Goal: Task Accomplishment & Management: Use online tool/utility

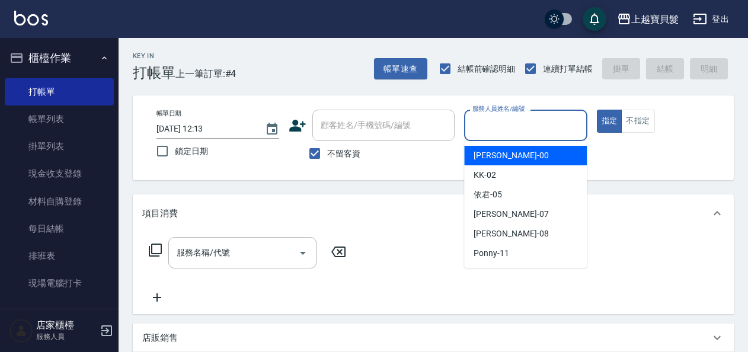
click at [495, 124] on input "服務人員姓名/編號" at bounding box center [525, 125] width 112 height 21
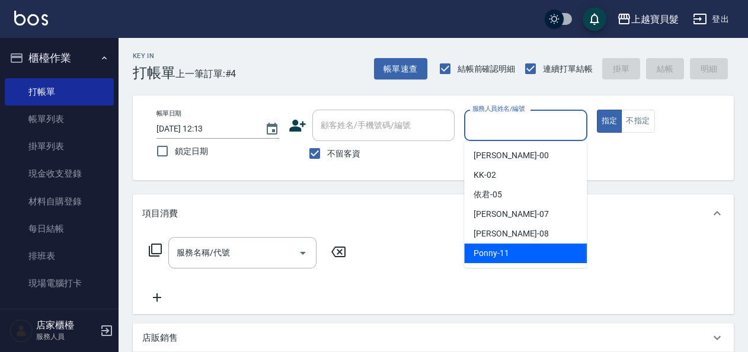
click at [508, 252] on div "Ponny -11" at bounding box center [525, 254] width 123 height 20
type input "Ponny-11"
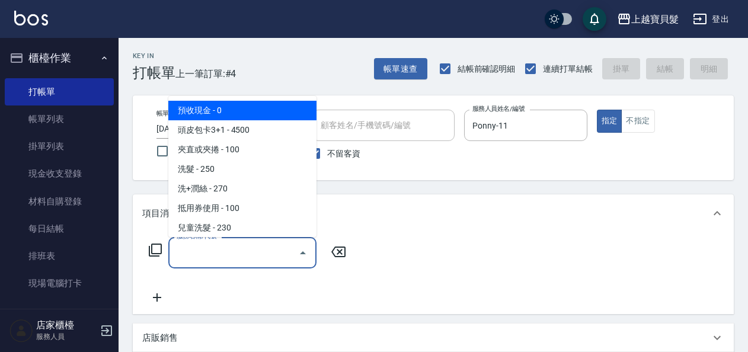
drag, startPoint x: 216, startPoint y: 254, endPoint x: 170, endPoint y: 217, distance: 59.0
click at [216, 255] on input "服務名稱/代號" at bounding box center [234, 252] width 120 height 21
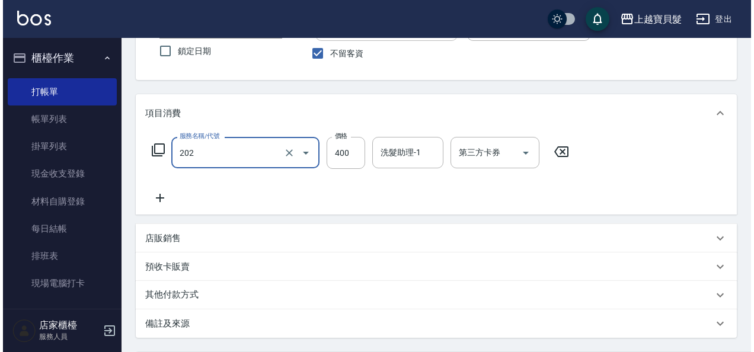
scroll to position [219, 0]
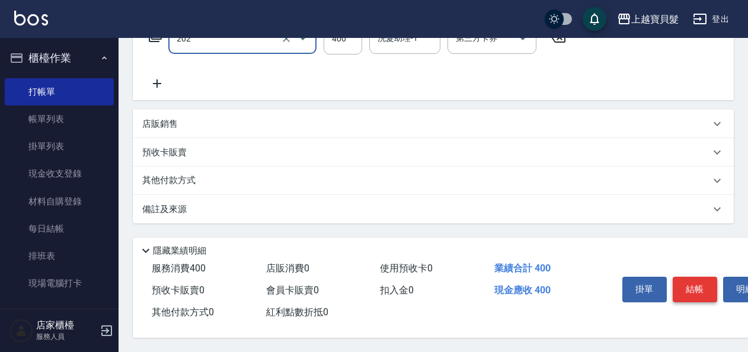
type input "剪髮(202)"
click at [699, 287] on button "結帳" at bounding box center [695, 289] width 44 height 25
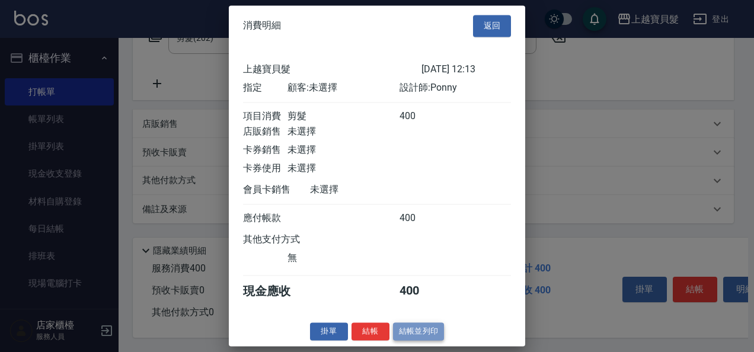
click at [424, 341] on button "結帳並列印" at bounding box center [419, 331] width 52 height 18
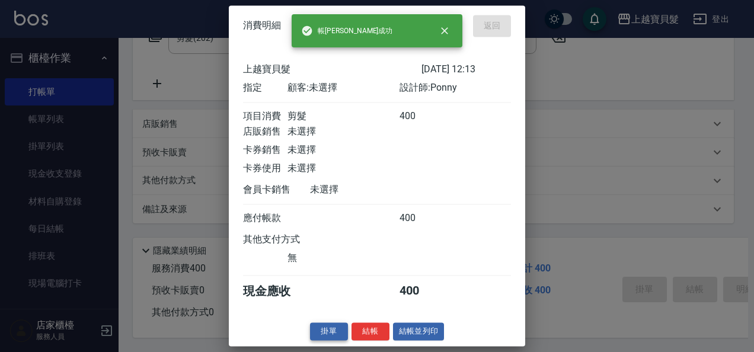
type input "[DATE] 14:28"
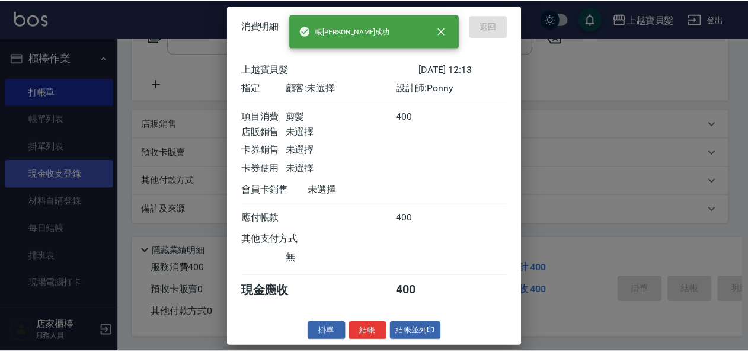
scroll to position [0, 0]
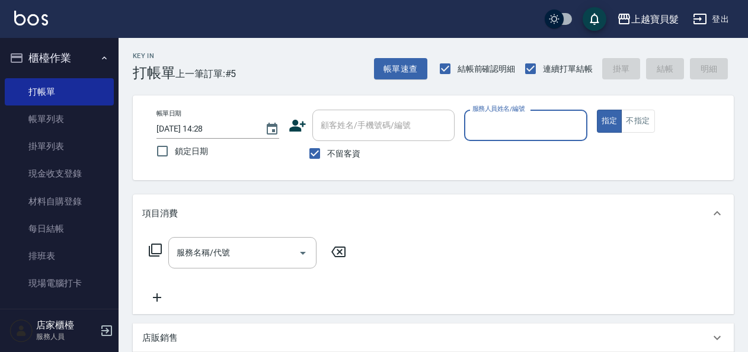
click at [507, 123] on input "服務人員姓名/編號" at bounding box center [525, 125] width 112 height 21
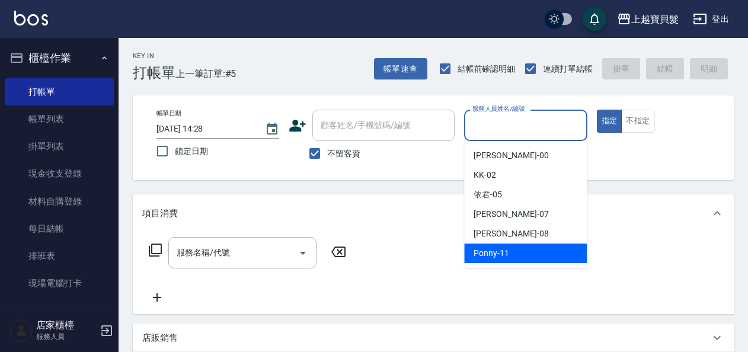
click at [500, 250] on span "Ponny -11" at bounding box center [491, 253] width 36 height 12
type input "Ponny-11"
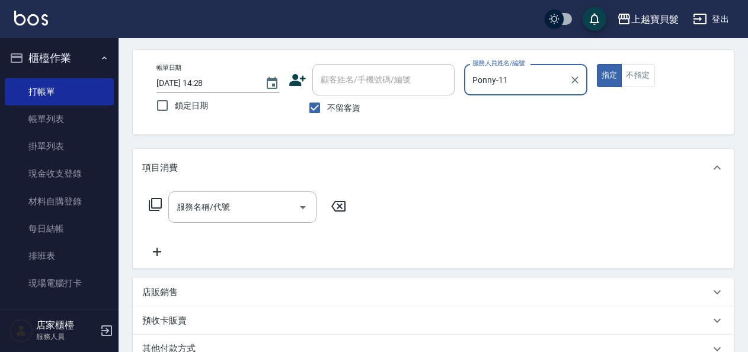
scroll to position [119, 0]
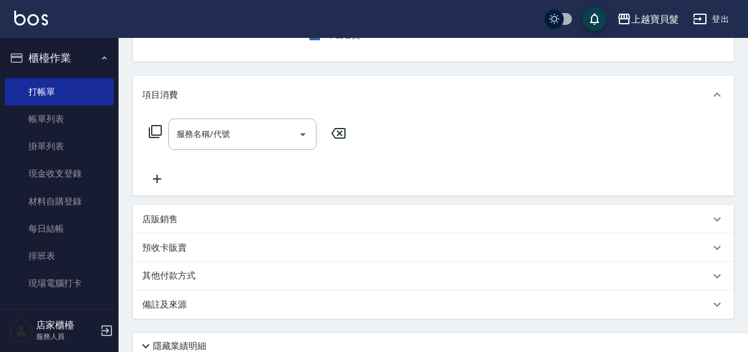
click at [235, 215] on div "店販銷售" at bounding box center [426, 219] width 568 height 12
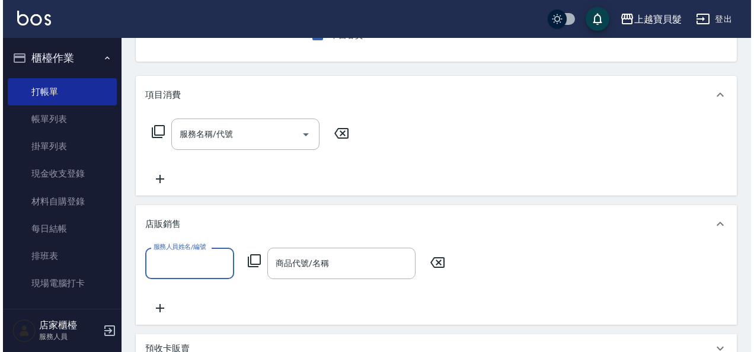
scroll to position [0, 0]
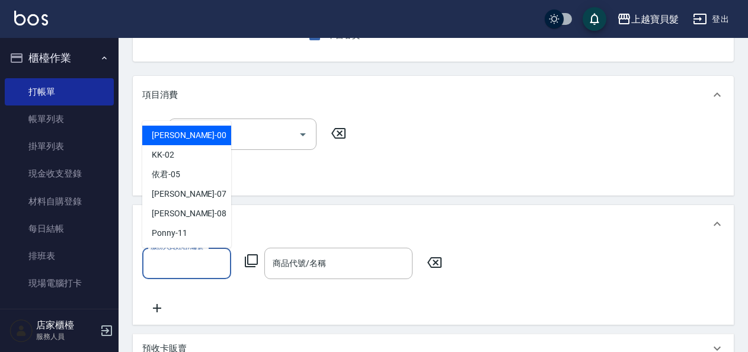
click at [161, 264] on input "服務人員姓名/編號" at bounding box center [187, 263] width 78 height 21
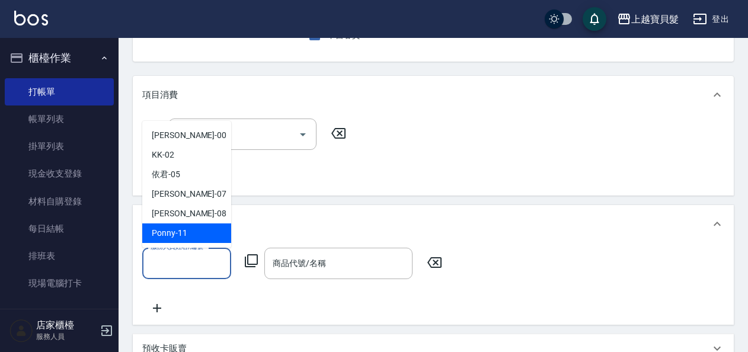
click at [165, 234] on span "Ponny -11" at bounding box center [170, 233] width 36 height 12
type input "Ponny-11"
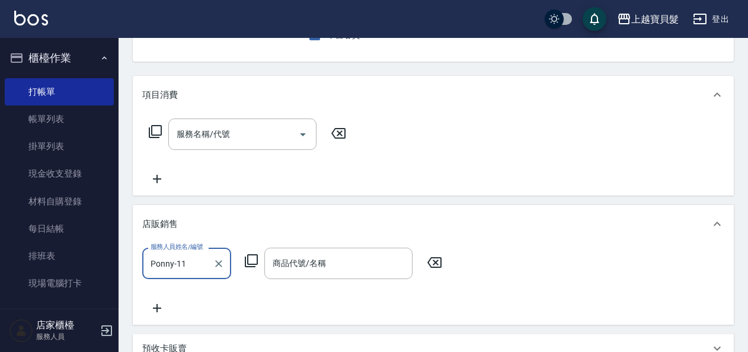
click at [251, 254] on icon at bounding box center [251, 261] width 14 height 14
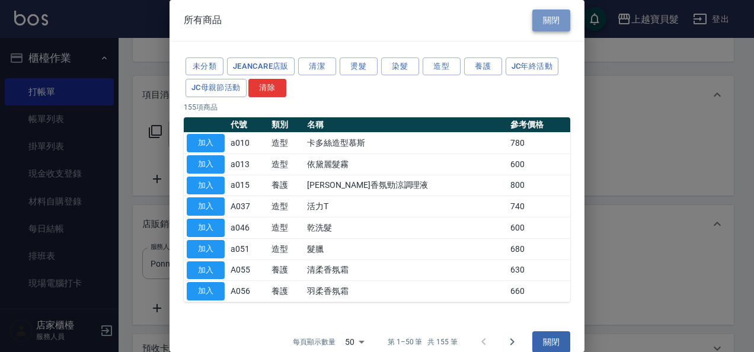
click at [538, 23] on button "關閉" at bounding box center [551, 20] width 38 height 22
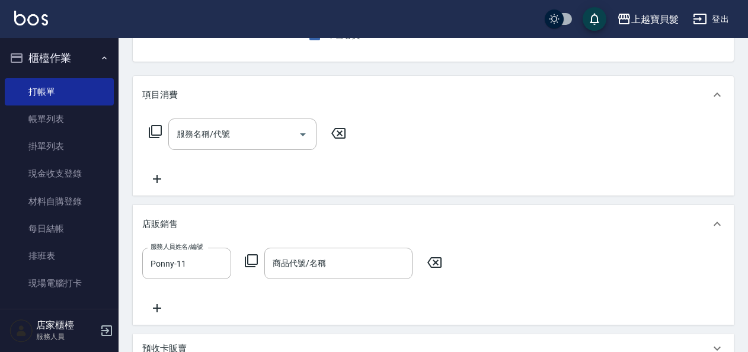
click at [255, 257] on icon at bounding box center [251, 261] width 14 height 14
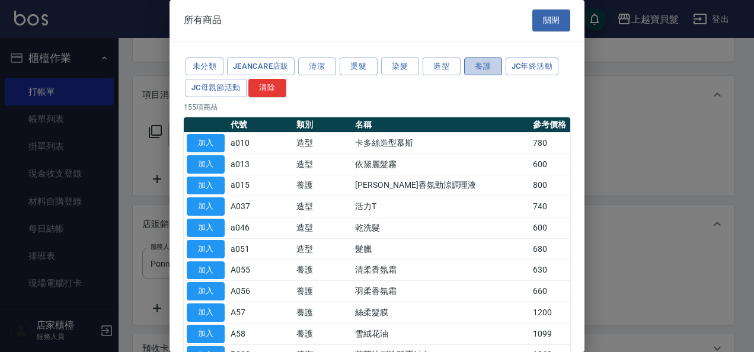
click at [471, 65] on button "養護" at bounding box center [483, 66] width 38 height 18
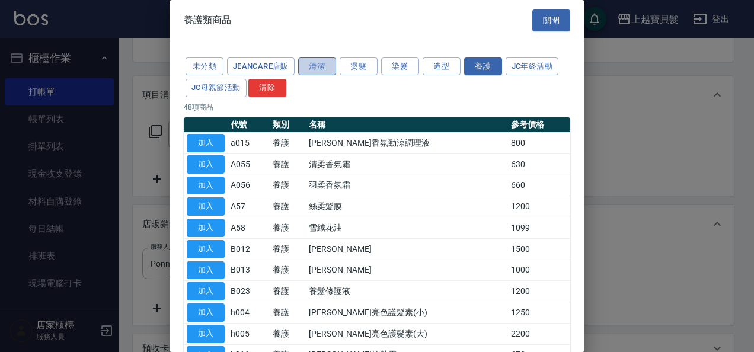
click at [309, 70] on button "清潔" at bounding box center [317, 66] width 38 height 18
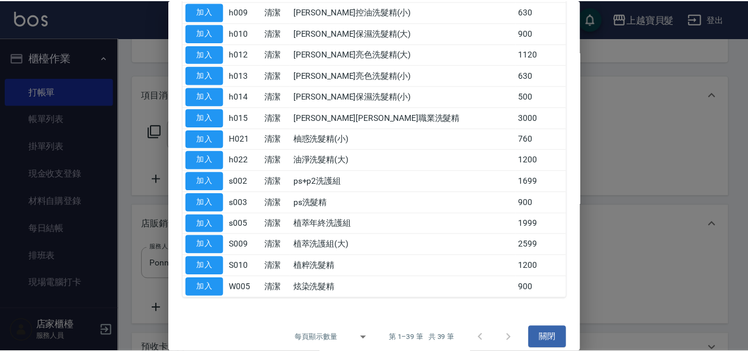
scroll to position [558, 0]
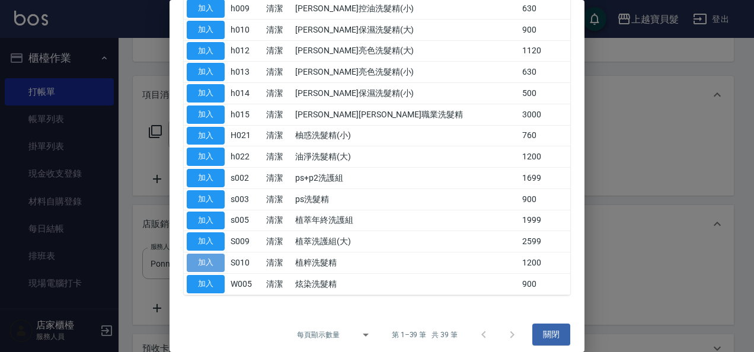
click at [205, 254] on button "加入" at bounding box center [206, 263] width 38 height 18
type input "植粹洗髮精"
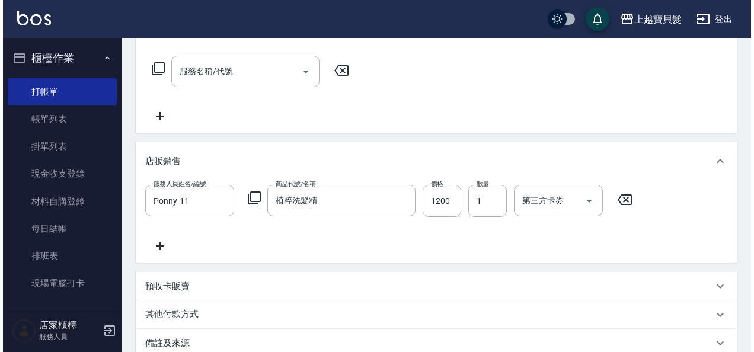
scroll to position [319, 0]
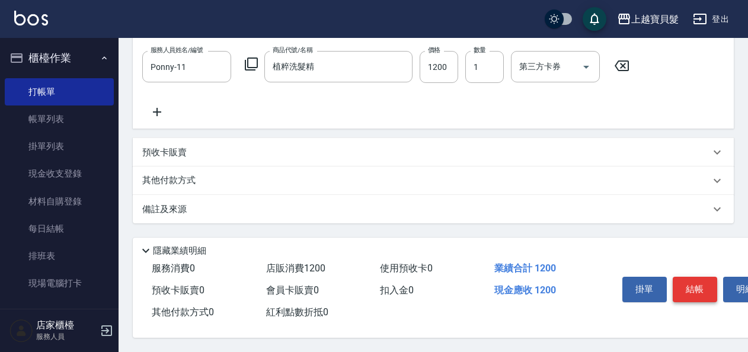
click at [713, 289] on button "結帳" at bounding box center [695, 289] width 44 height 25
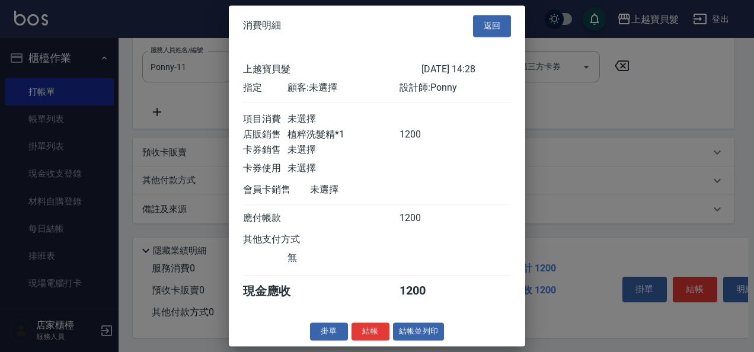
scroll to position [3, 0]
click at [418, 333] on button "結帳並列印" at bounding box center [419, 331] width 52 height 18
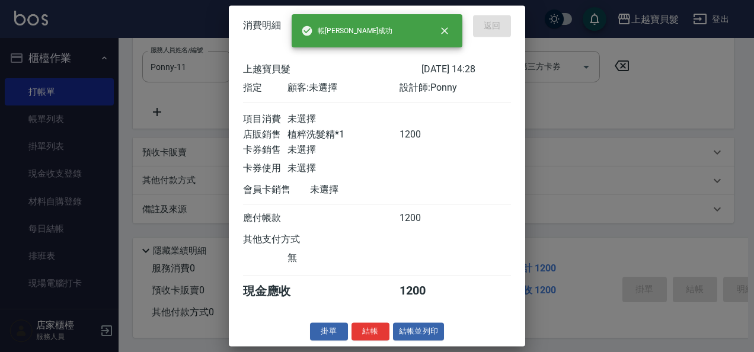
type input "[DATE] 14:30"
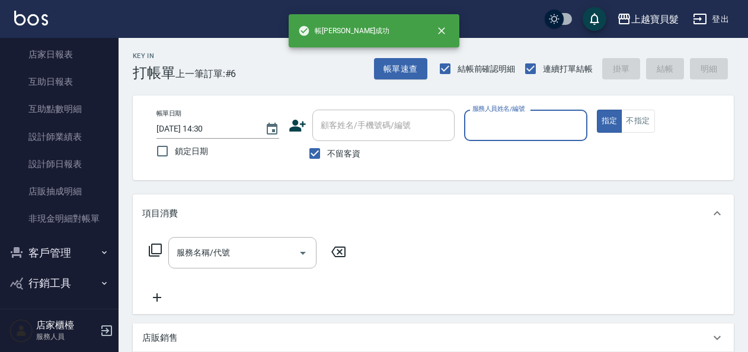
scroll to position [356, 0]
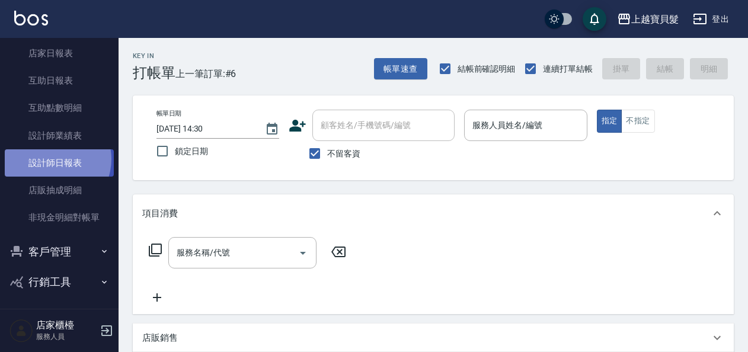
click at [52, 161] on link "設計師日報表" at bounding box center [59, 162] width 109 height 27
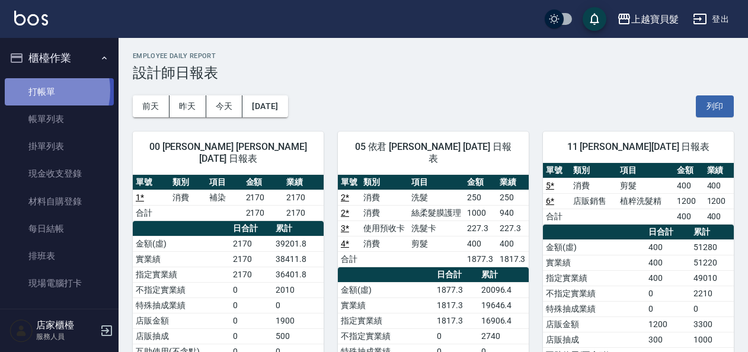
click at [35, 90] on link "打帳單" at bounding box center [59, 91] width 109 height 27
